Goal: Communication & Community: Answer question/provide support

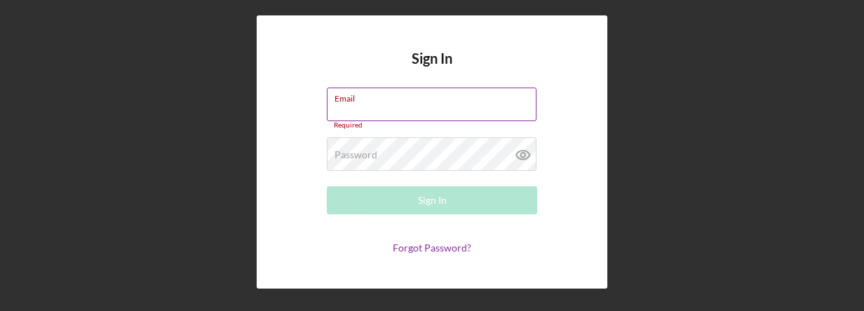
click at [443, 107] on div "Email Required" at bounding box center [432, 109] width 210 height 42
type input "[EMAIL_ADDRESS][DOMAIN_NAME]"
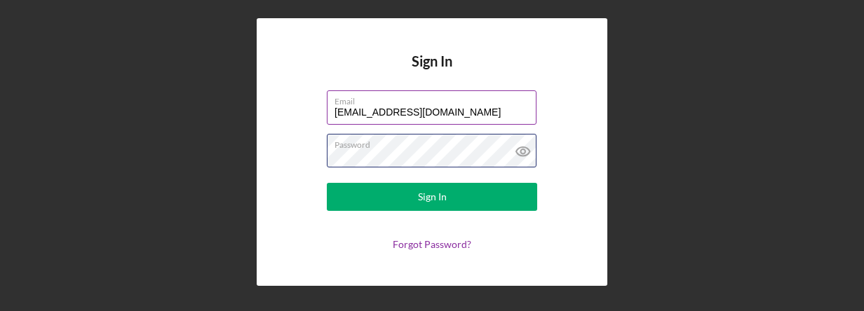
click at [327, 183] on button "Sign In" at bounding box center [432, 197] width 210 height 28
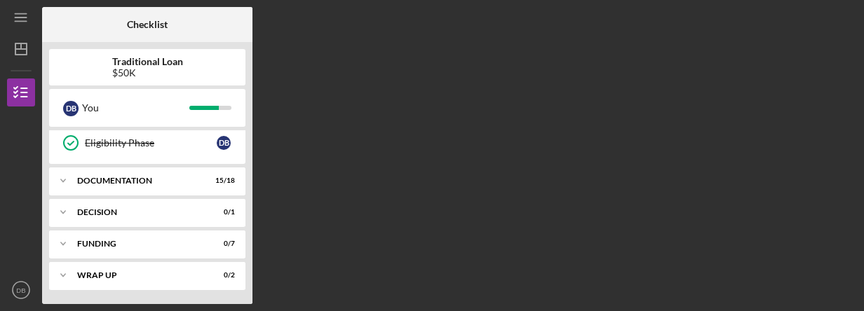
scroll to position [188, 0]
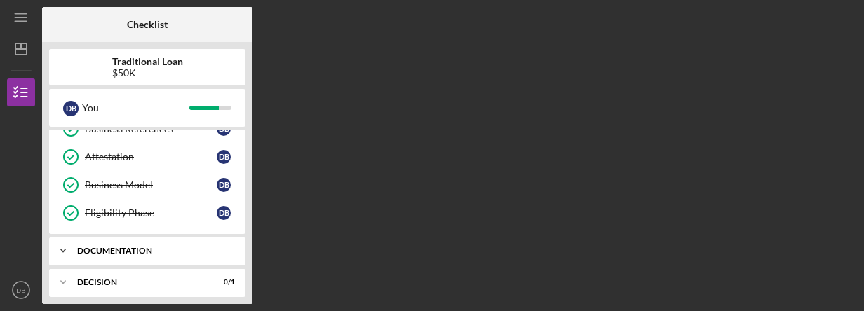
click at [164, 249] on div "Documentation" at bounding box center [152, 251] width 151 height 8
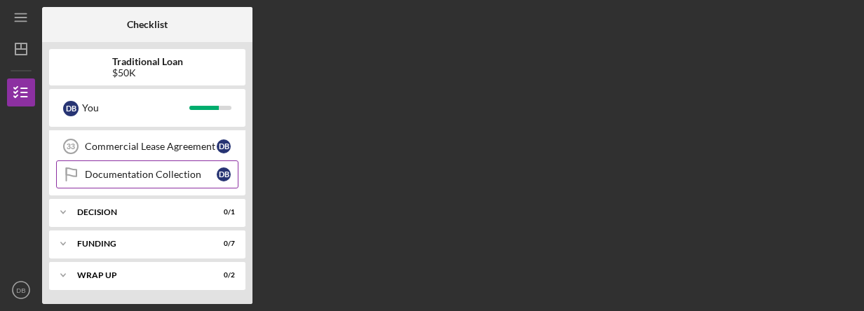
scroll to position [701, 0]
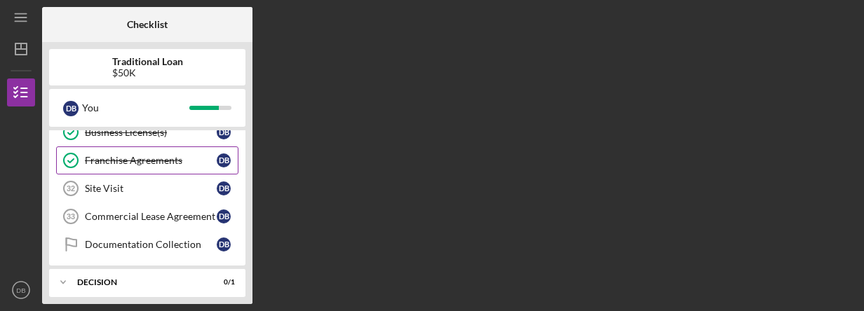
click at [166, 163] on div "Franchise Agreements" at bounding box center [151, 160] width 132 height 11
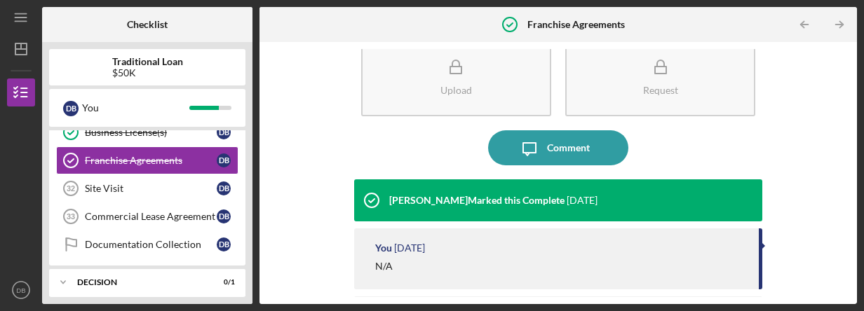
scroll to position [105, 0]
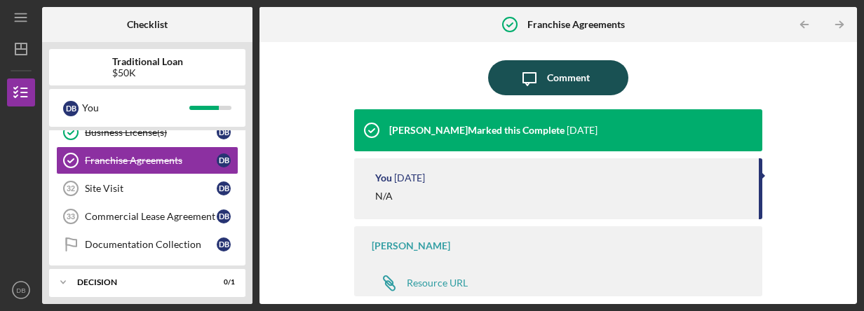
click at [569, 73] on div "Comment" at bounding box center [568, 77] width 43 height 35
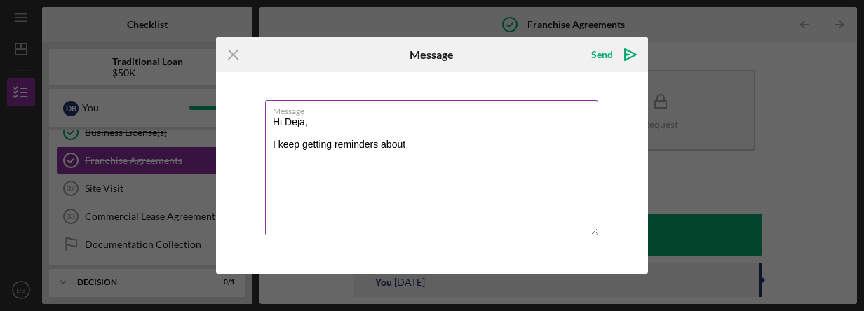
click at [558, 151] on textarea "Hi Deja, I keep getting reminders about" at bounding box center [431, 167] width 333 height 135
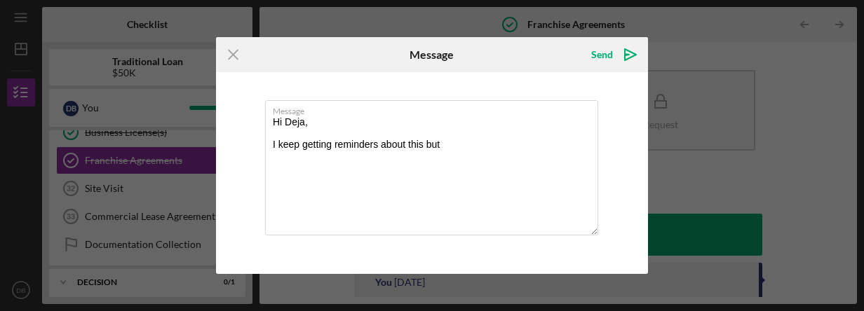
click at [561, 82] on div "Message Hi [PERSON_NAME], I keep getting reminders about this but" at bounding box center [432, 173] width 432 height 202
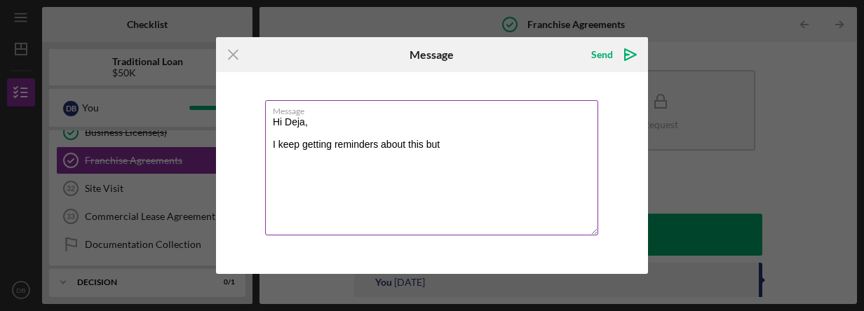
click at [492, 150] on textarea "Hi Deja, I keep getting reminders about this but" at bounding box center [431, 167] width 333 height 135
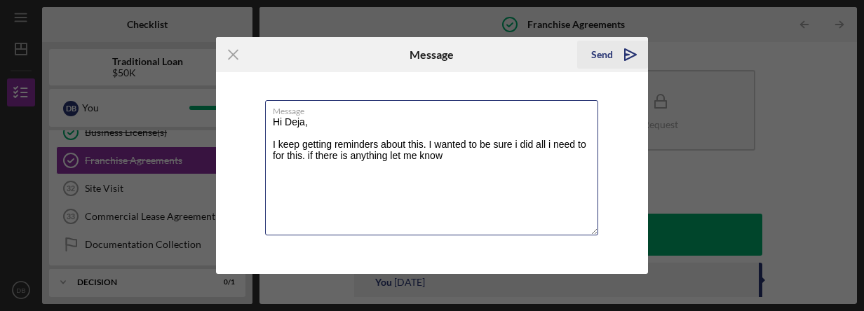
type textarea "Hi Deja, I keep getting reminders about this. I wanted to be sure i did all i n…"
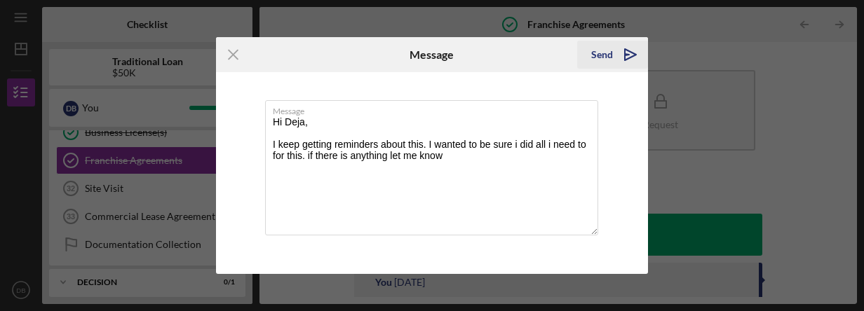
click at [634, 50] on icon "Icon/icon-invite-send" at bounding box center [630, 54] width 35 height 35
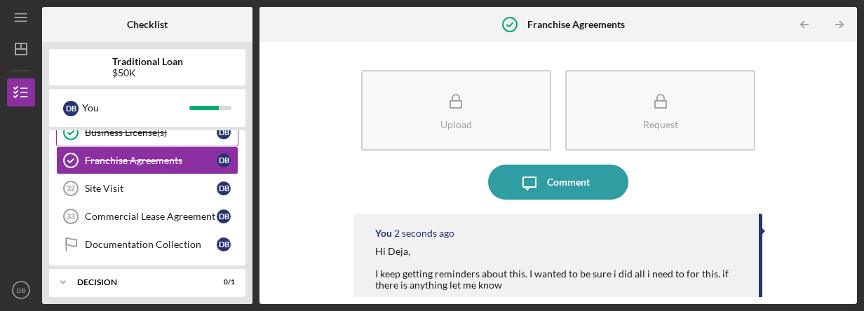
scroll to position [207, 0]
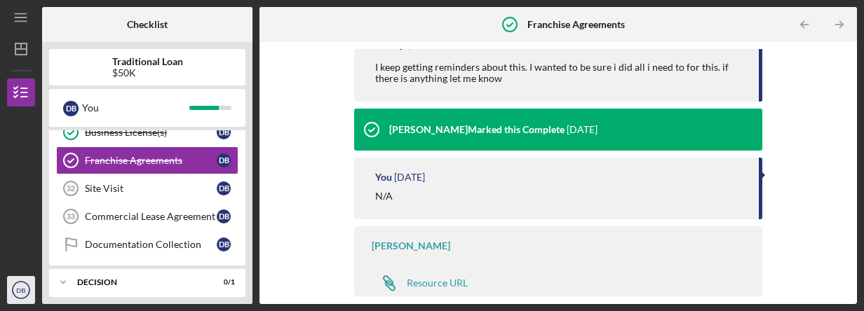
click at [13, 293] on circle "button" at bounding box center [21, 290] width 17 height 17
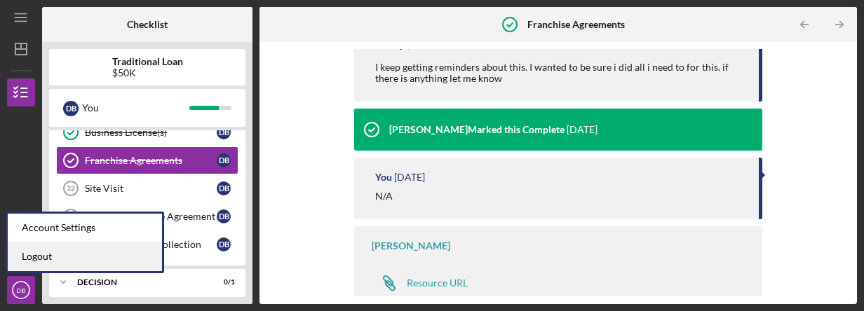
click at [52, 257] on link "Logout" at bounding box center [85, 257] width 154 height 29
